Goal: Find specific page/section: Find specific page/section

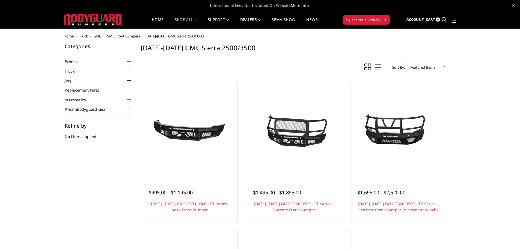
click at [362, 18] on span "Select Your Vehicle" at bounding box center [363, 20] width 34 height 6
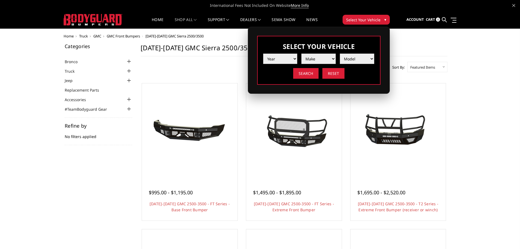
click at [280, 56] on select "Year [DATE] 2024 2023 2022 2021 2020 2019 2018 2017 2016 2015 2014 2013 2012 20…" at bounding box center [280, 59] width 34 height 10
select select "yr_2024"
click at [263, 54] on select "Year [DATE] 2024 2023 2022 2021 2020 2019 2018 2017 2016 2015 2014 2013 2012 20…" at bounding box center [280, 59] width 34 height 10
click at [324, 57] on select "Make Chevrolet Ford GMC Ram Toyota" at bounding box center [319, 59] width 34 height 10
select select "mk_gmc"
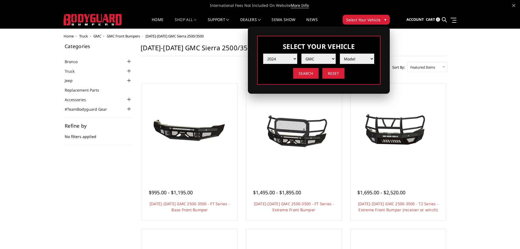
click at [302, 54] on select "Make Chevrolet Ford GMC Ram Toyota" at bounding box center [319, 59] width 34 height 10
click at [359, 58] on select "Model Sierra 1500 Sierra 2500 / 3500" at bounding box center [357, 59] width 34 height 10
select select "md_sierra-1500"
click at [340, 54] on select "Model Sierra 1500 Sierra 2500 / 3500" at bounding box center [357, 59] width 34 height 10
click at [302, 73] on input "Search" at bounding box center [305, 73] width 25 height 11
